Goal: Check status: Check status

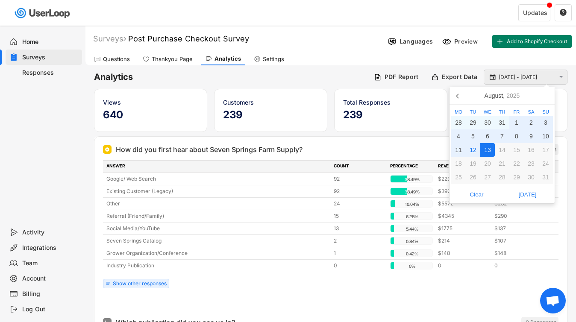
click at [510, 78] on input "[DATE] - [DATE]" at bounding box center [527, 77] width 56 height 9
click at [460, 96] on icon at bounding box center [458, 96] width 14 height 14
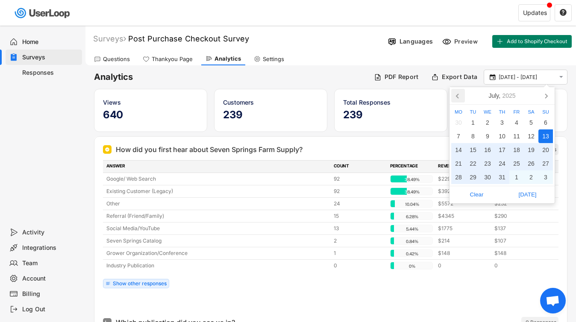
click at [460, 96] on icon at bounding box center [458, 96] width 14 height 14
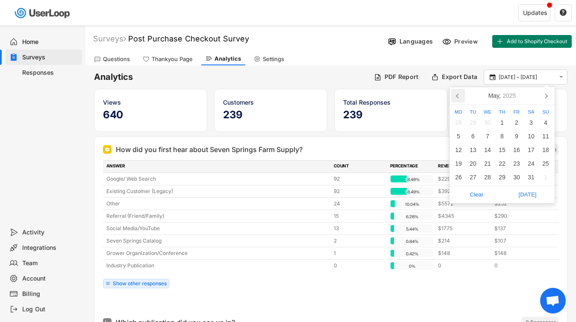
click at [460, 96] on icon at bounding box center [458, 96] width 14 height 14
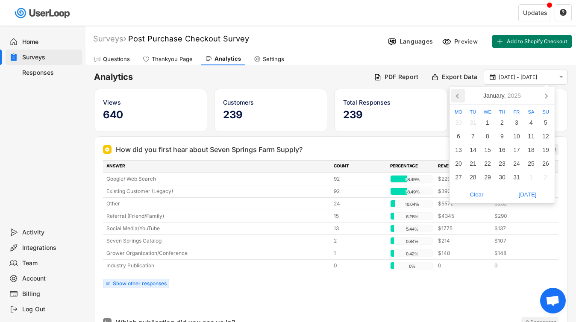
click at [460, 96] on icon at bounding box center [458, 96] width 14 height 14
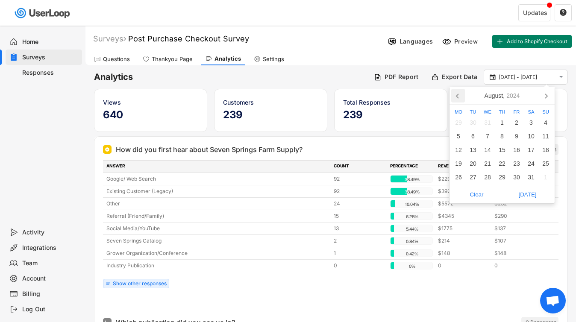
click at [460, 96] on icon at bounding box center [458, 96] width 14 height 14
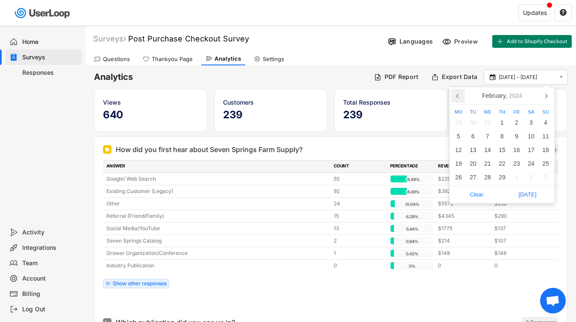
click at [460, 96] on icon at bounding box center [458, 96] width 14 height 14
click at [488, 122] on div "1" at bounding box center [487, 123] width 15 height 14
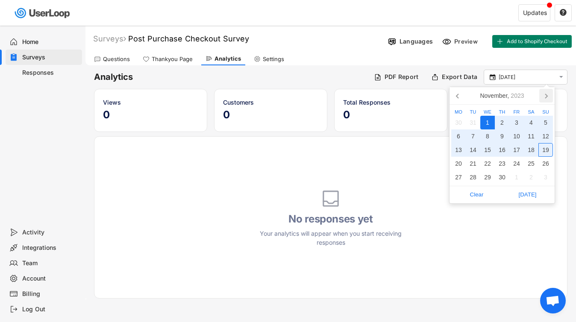
click at [546, 97] on icon at bounding box center [546, 96] width 2 height 4
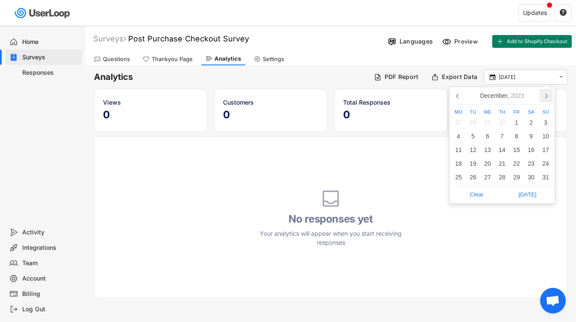
click at [546, 97] on icon at bounding box center [546, 96] width 2 height 4
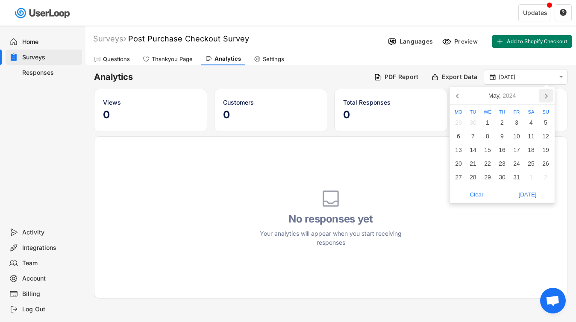
click at [546, 97] on icon at bounding box center [546, 96] width 2 height 4
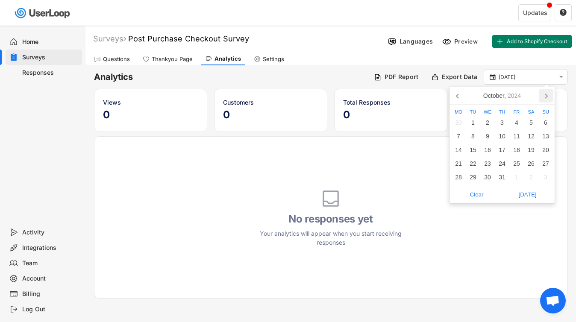
click at [546, 97] on icon at bounding box center [546, 96] width 2 height 4
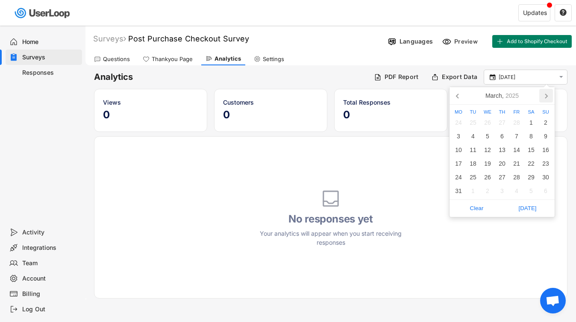
click at [546, 97] on icon at bounding box center [546, 96] width 2 height 4
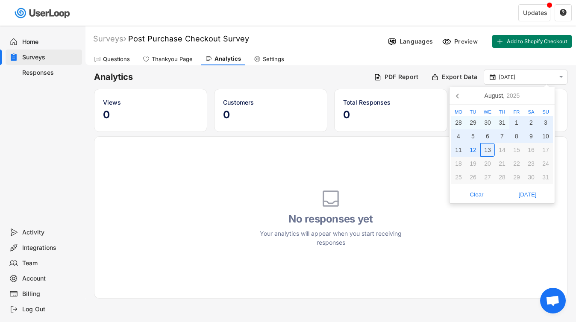
click at [489, 148] on div "13" at bounding box center [487, 150] width 15 height 14
type input "[DATE] - [DATE]"
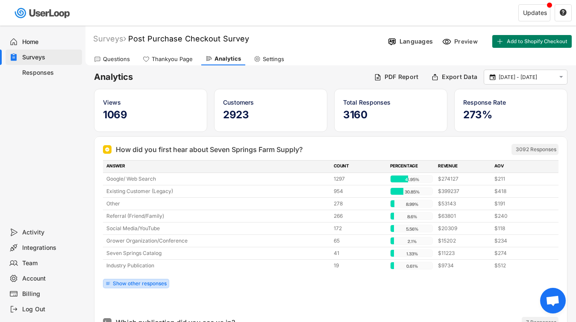
click at [144, 283] on div "Show other responses" at bounding box center [140, 283] width 54 height 5
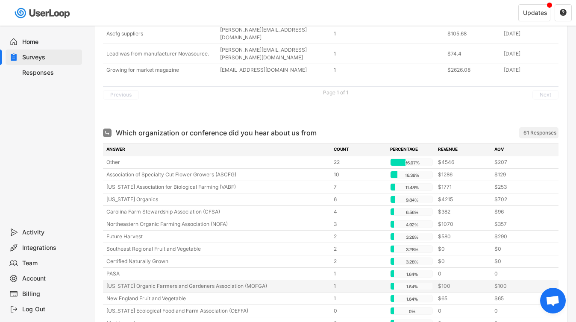
scroll to position [587, 0]
